Goal: Transaction & Acquisition: Obtain resource

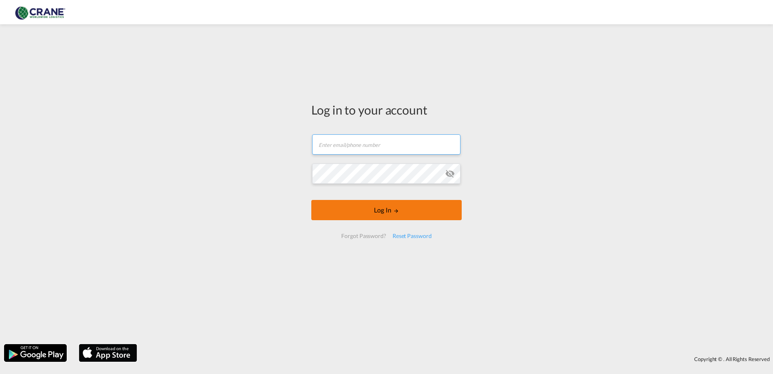
type input "[PERSON_NAME][EMAIL_ADDRESS][DOMAIN_NAME]"
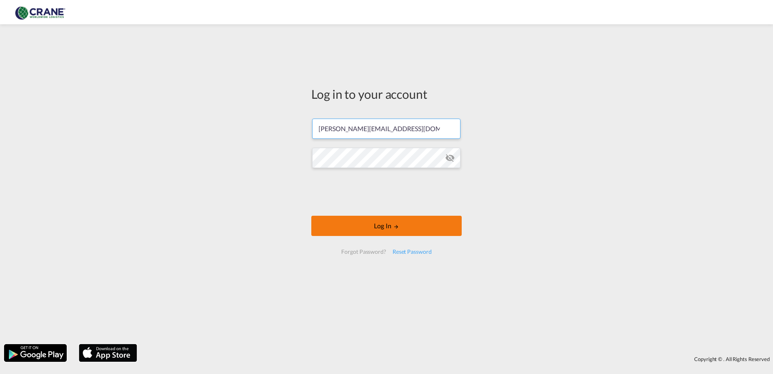
click at [370, 218] on button "Log In" at bounding box center [386, 226] width 150 height 20
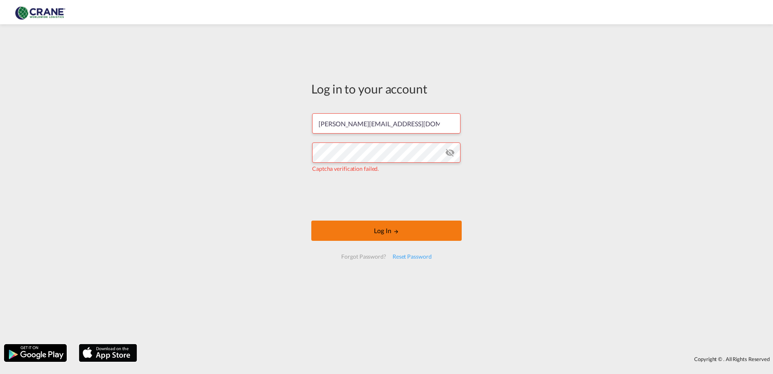
click at [366, 235] on button "Log In" at bounding box center [386, 230] width 150 height 20
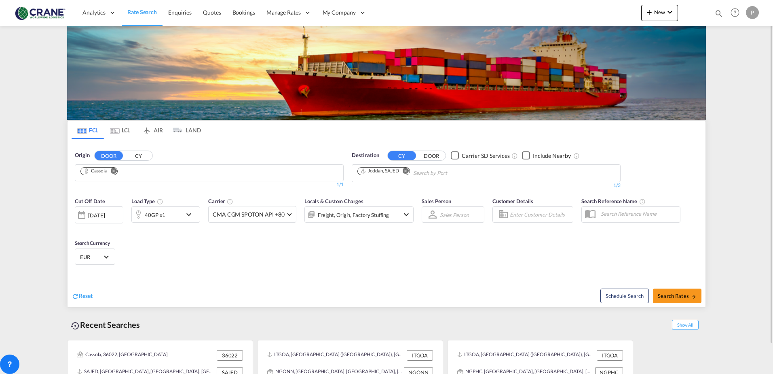
click at [186, 214] on md-icon "icon-chevron-down" at bounding box center [191, 214] width 14 height 10
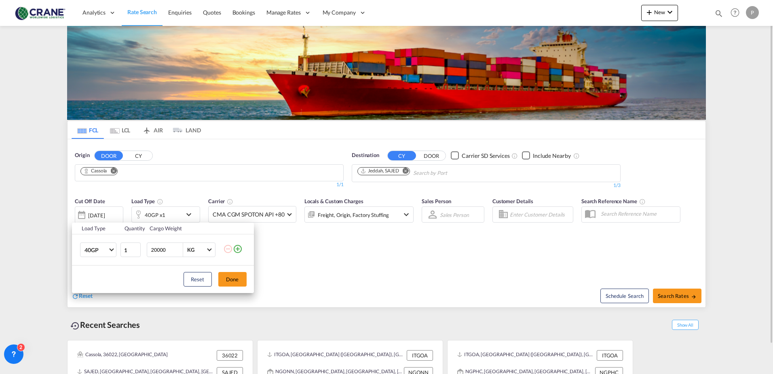
drag, startPoint x: 303, startPoint y: 262, endPoint x: 293, endPoint y: 249, distance: 17.1
click at [300, 260] on div "Load Type Quantity Cargo Weight 40GP 20GP 40GP 40HC 45HC 20RE 40RE 40HR 20OT 40…" at bounding box center [386, 187] width 773 height 374
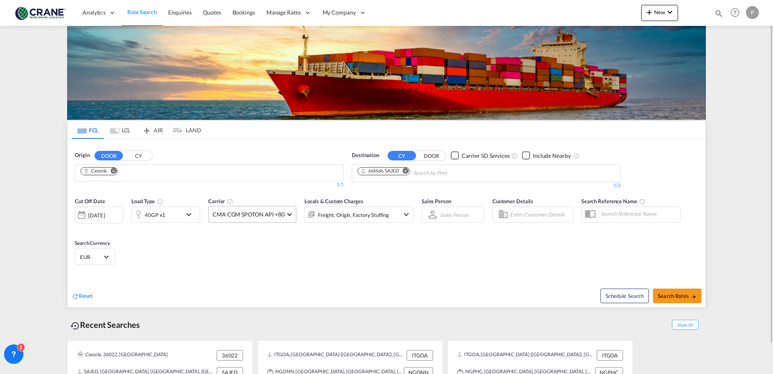
click at [285, 213] on md-select-value "CMA CGM SPOTON API +80" at bounding box center [252, 214] width 87 height 16
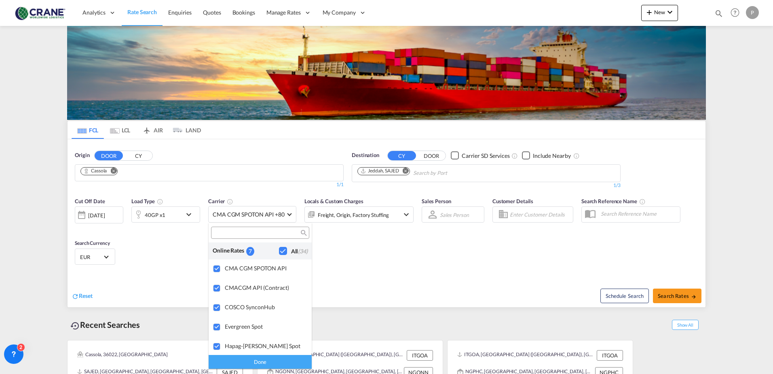
click at [279, 248] on div "Checkbox No Ink" at bounding box center [283, 251] width 8 height 8
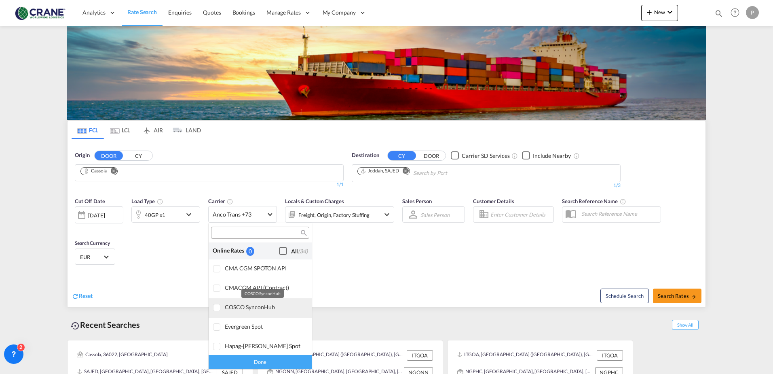
click at [245, 308] on div "COSCO SynconHub" at bounding box center [265, 306] width 80 height 7
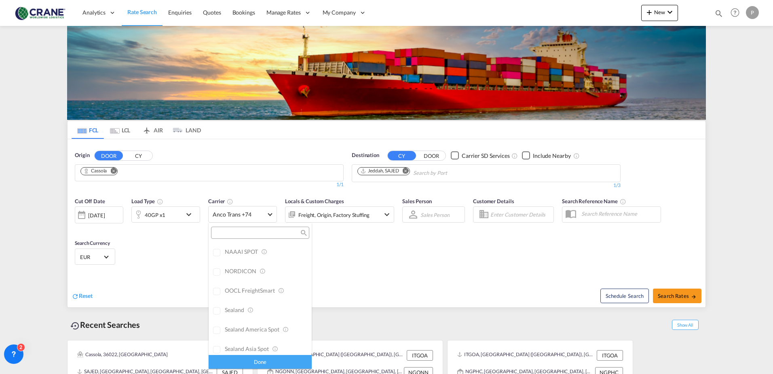
scroll to position [607, 0]
drag, startPoint x: 252, startPoint y: 362, endPoint x: 259, endPoint y: 358, distance: 7.6
click at [252, 361] on div "Done" at bounding box center [260, 361] width 103 height 14
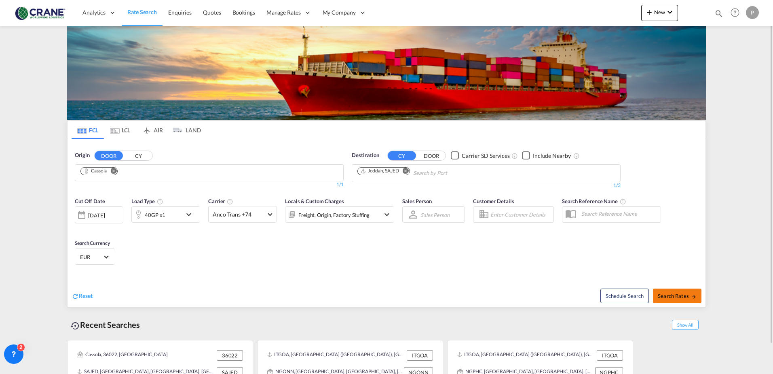
click at [664, 294] on span "Search Rates" at bounding box center [677, 295] width 39 height 6
type input "Cassola to SAJED / [DATE]"
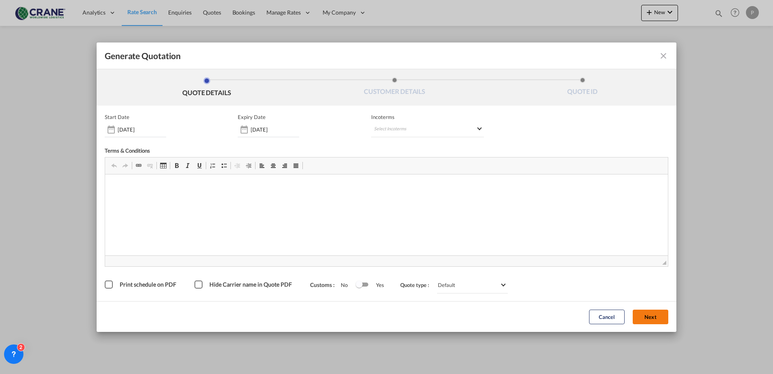
click at [643, 319] on button "Next" at bounding box center [651, 316] width 36 height 15
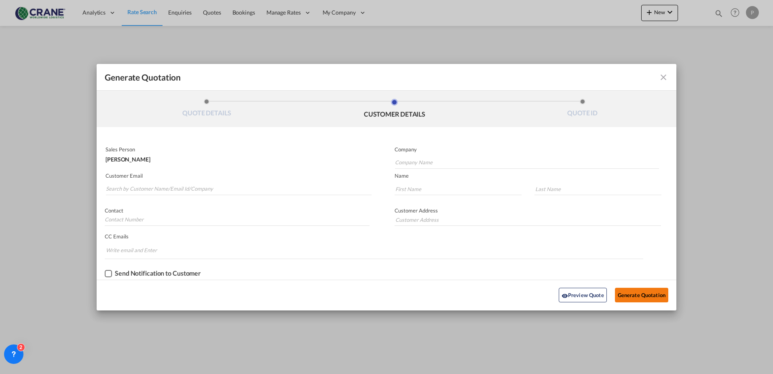
click at [635, 296] on button "Generate Quotation" at bounding box center [641, 295] width 53 height 15
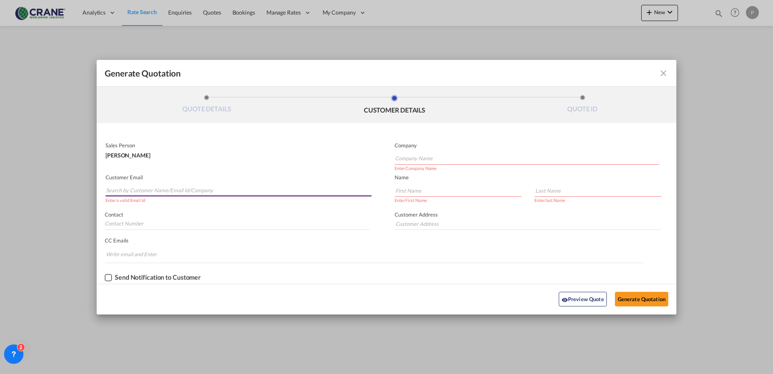
click at [120, 188] on input "Search by Customer Name/Email Id/Company" at bounding box center [239, 190] width 266 height 12
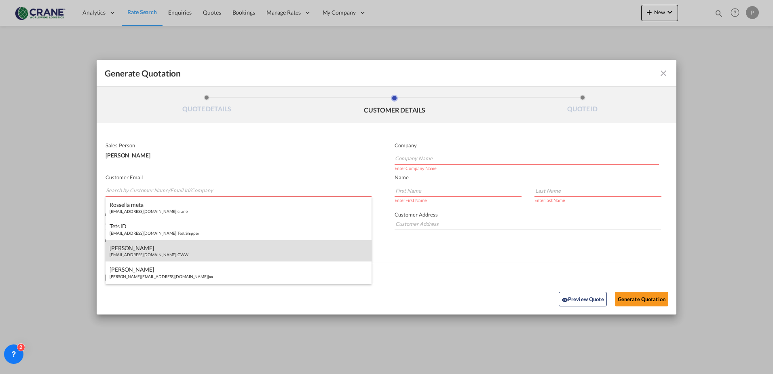
click at [129, 252] on div "[PERSON_NAME] [EMAIL_ADDRESS][DOMAIN_NAME] | CWW" at bounding box center [239, 251] width 266 height 22
type input "CWW"
type input "[EMAIL_ADDRESS][DOMAIN_NAME]"
type input "[PERSON_NAME]"
type input "Camalich"
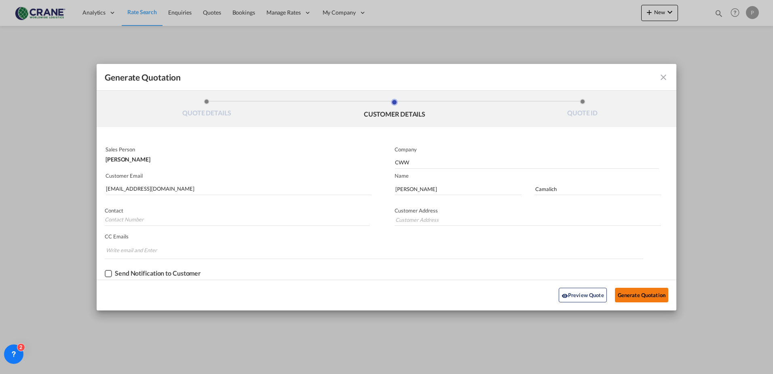
click at [630, 296] on button "Generate Quotation" at bounding box center [641, 295] width 53 height 15
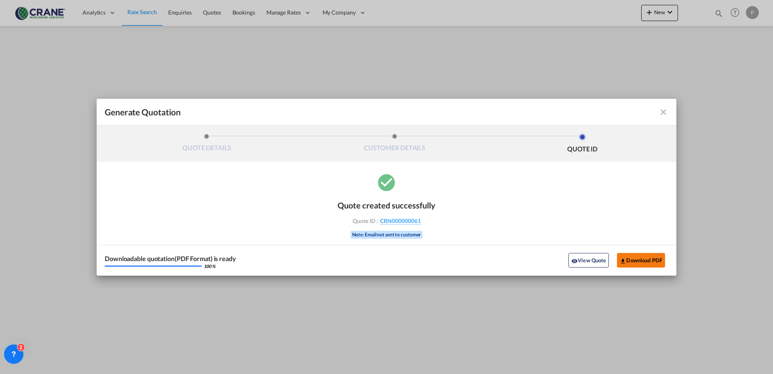
click at [634, 258] on button "Download PDF" at bounding box center [641, 260] width 48 height 15
